Goal: Use online tool/utility: Utilize a website feature to perform a specific function

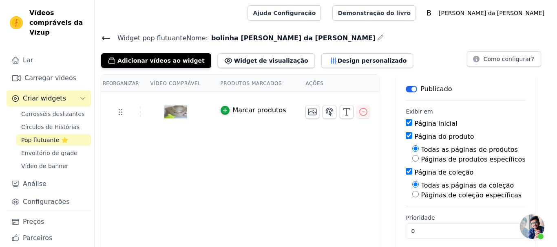
scroll to position [878, 0]
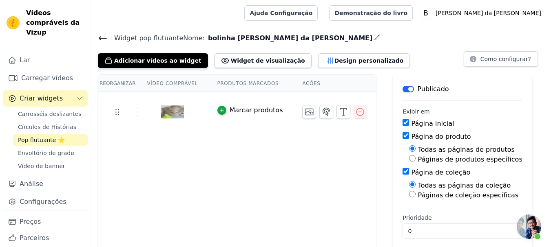
click at [166, 114] on img at bounding box center [172, 112] width 23 height 39
click at [157, 57] on font "Adicionar vídeos ao widget" at bounding box center [157, 60] width 87 height 7
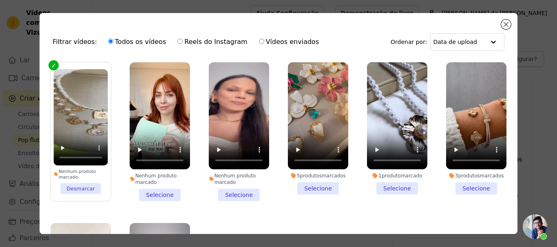
click at [84, 181] on li "Nenhum produto marcado Desmarcar" at bounding box center [80, 131] width 54 height 125
click at [0, 0] on input "Nenhum produto marcado Desmarcar" at bounding box center [0, 0] width 0 height 0
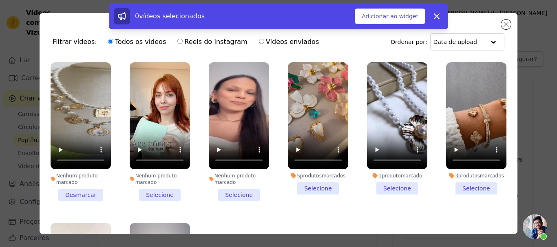
click at [154, 191] on li "Nenhum produto marcado Selecione" at bounding box center [160, 131] width 60 height 139
click at [0, 0] on input "Nenhum produto marcado Selecione" at bounding box center [0, 0] width 0 height 0
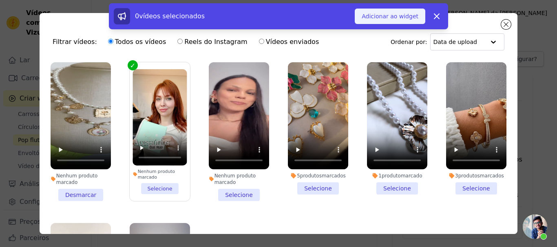
click at [391, 17] on font "Adicionar ao widget" at bounding box center [390, 16] width 57 height 7
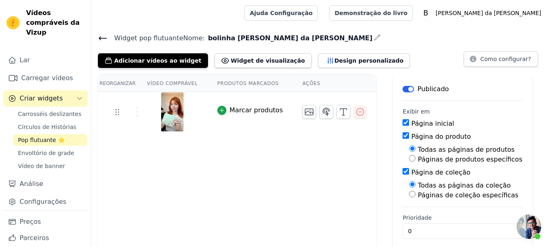
click at [409, 149] on input "Todas as páginas de produtos" at bounding box center [412, 149] width 7 height 7
click at [402, 171] on input "Página de coleção" at bounding box center [405, 171] width 7 height 7
checkbox input "false"
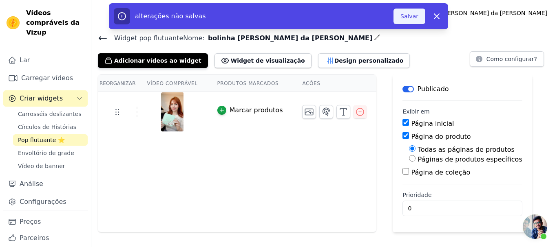
click at [405, 16] on font "Salvar" at bounding box center [409, 16] width 18 height 7
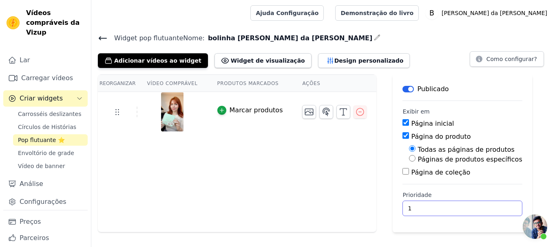
type input "1"
click at [478, 206] on input "1" at bounding box center [461, 208] width 119 height 15
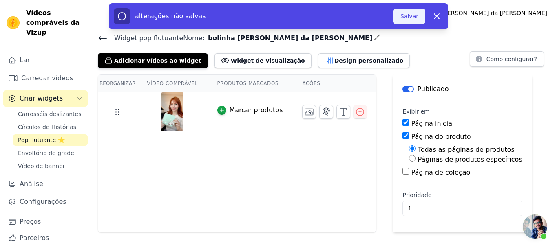
click at [405, 15] on font "Salvar" at bounding box center [409, 16] width 18 height 7
